Goal: Task Accomplishment & Management: Manage account settings

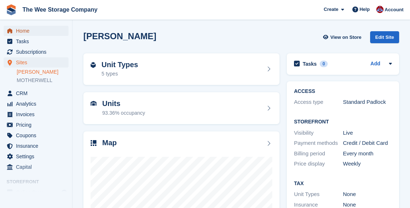
click at [32, 30] on span "Home" at bounding box center [37, 31] width 43 height 10
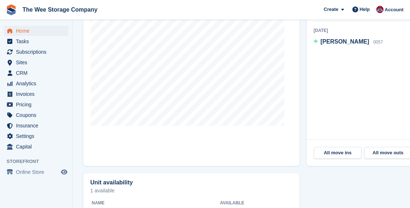
scroll to position [295, 0]
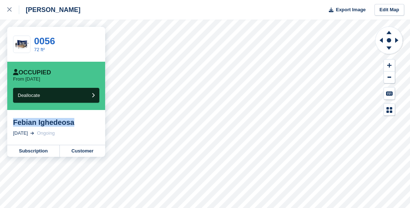
drag, startPoint x: 82, startPoint y: 121, endPoint x: 13, endPoint y: 120, distance: 68.5
click at [13, 120] on div "Febian Ighedeosa" at bounding box center [56, 122] width 86 height 9
copy div "Febian Ighedeosa"
click at [79, 149] on link "Customer" at bounding box center [82, 151] width 45 height 12
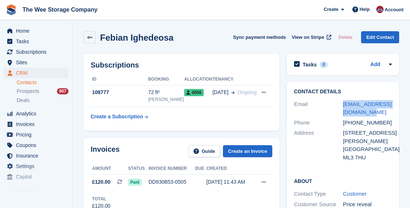
drag, startPoint x: 380, startPoint y: 113, endPoint x: 342, endPoint y: 103, distance: 39.5
click at [342, 103] on div "Email ighedeosafebian@gmail.com" at bounding box center [343, 108] width 98 height 18
copy div "ighedeosafebian@gmail.com"
click at [22, 63] on span "Sites" at bounding box center [37, 62] width 43 height 10
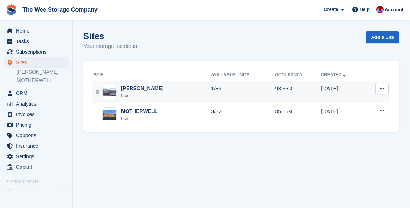
click at [151, 86] on div "HAMILTON Live" at bounding box center [151, 91] width 117 height 15
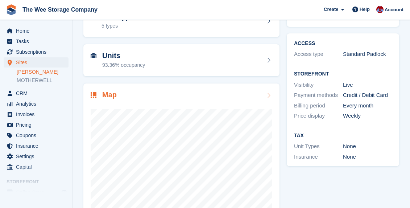
scroll to position [52, 0]
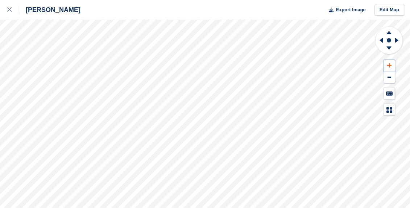
click at [393, 62] on button at bounding box center [389, 65] width 11 height 12
click at [391, 78] on button at bounding box center [389, 77] width 11 height 12
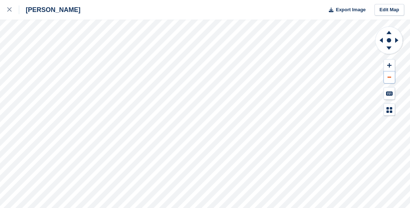
click at [391, 78] on button at bounding box center [389, 77] width 11 height 12
click at [390, 31] on icon at bounding box center [388, 31] width 19 height 9
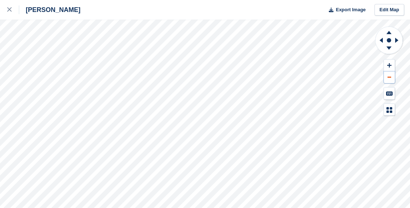
click at [390, 80] on button at bounding box center [389, 77] width 11 height 12
click at [391, 32] on icon at bounding box center [388, 31] width 19 height 9
click at [390, 47] on icon at bounding box center [388, 47] width 5 height 3
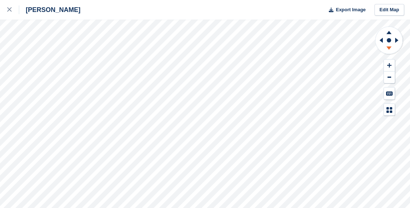
click at [390, 47] on icon at bounding box center [388, 47] width 5 height 3
click at [11, 9] on icon at bounding box center [9, 9] width 4 height 4
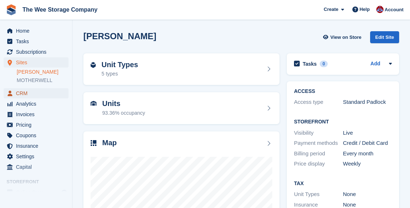
click at [24, 91] on span "CRM" at bounding box center [37, 93] width 43 height 10
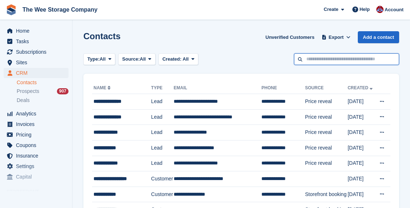
click at [347, 59] on input "text" at bounding box center [346, 59] width 105 height 12
type input "****"
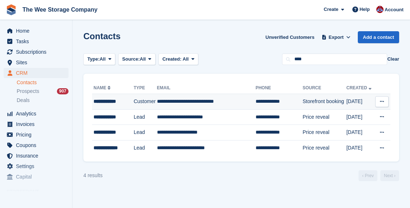
click at [212, 100] on td "**********" at bounding box center [206, 102] width 99 height 16
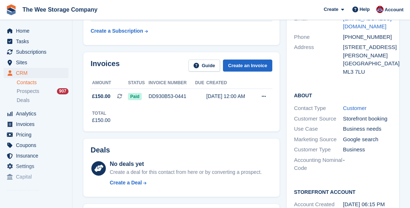
scroll to position [149, 0]
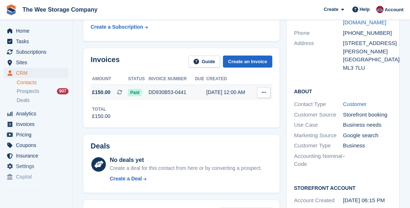
click at [237, 92] on div "[DATE] 12:00 AM" at bounding box center [229, 92] width 47 height 8
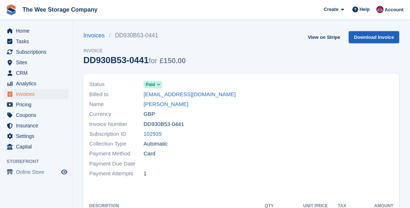
click at [373, 39] on link "Download Invoice" at bounding box center [374, 37] width 50 height 12
click at [28, 29] on span "Home" at bounding box center [37, 31] width 43 height 10
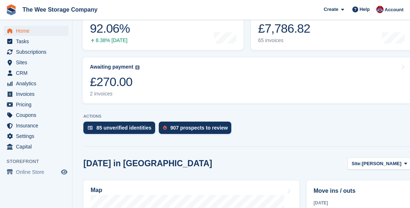
scroll to position [34, 0]
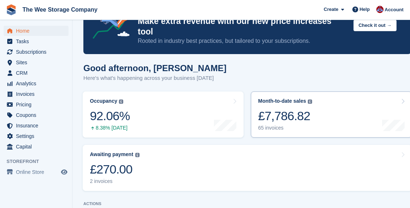
click at [289, 108] on div "£7,786.82" at bounding box center [285, 115] width 54 height 15
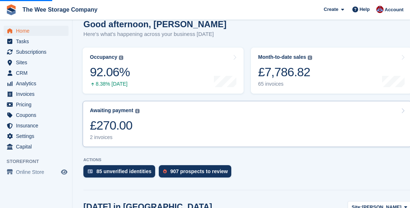
scroll to position [32, 0]
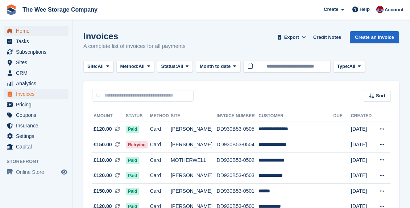
click at [25, 30] on span "Home" at bounding box center [37, 31] width 43 height 10
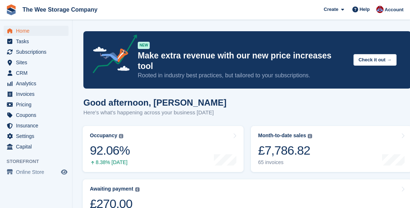
scroll to position [24, 0]
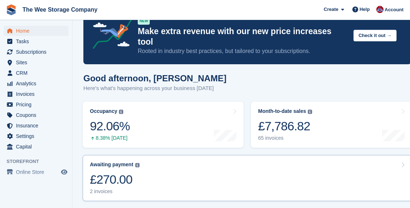
click at [139, 172] on div "£270.00" at bounding box center [115, 179] width 50 height 15
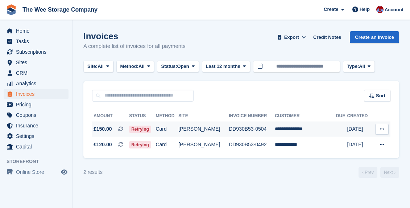
click at [145, 125] on span "Retrying" at bounding box center [140, 128] width 22 height 7
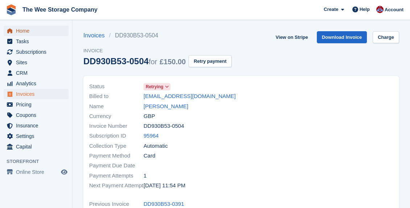
click at [25, 27] on span "Home" at bounding box center [37, 31] width 43 height 10
